Goal: Navigation & Orientation: Understand site structure

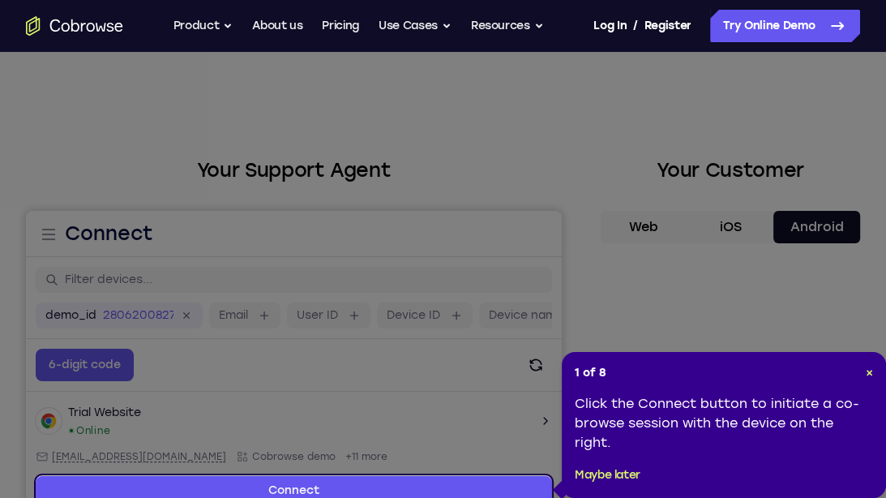
click at [883, 377] on div "1 of 8 × Click the Connect button to initiate a co-browse session with the devi…" at bounding box center [724, 425] width 324 height 146
click at [867, 374] on span "×" at bounding box center [868, 372] width 7 height 14
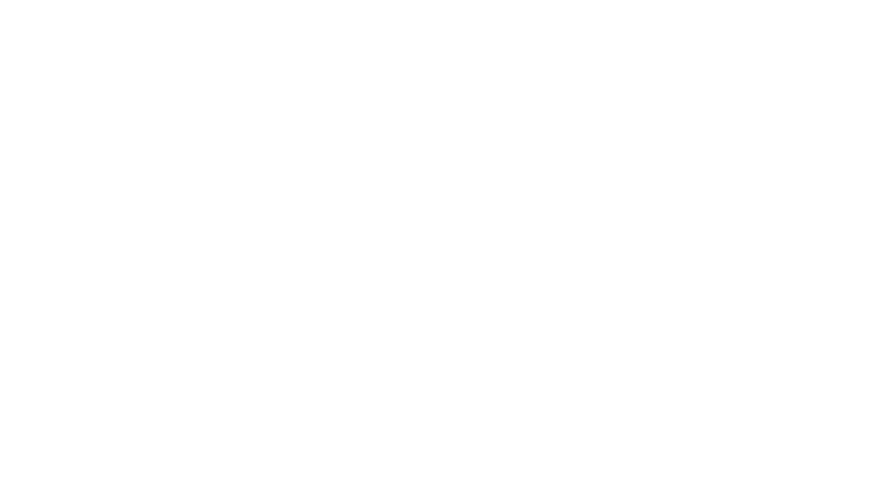
scroll to position [267, 0]
